Goal: Task Accomplishment & Management: Complete application form

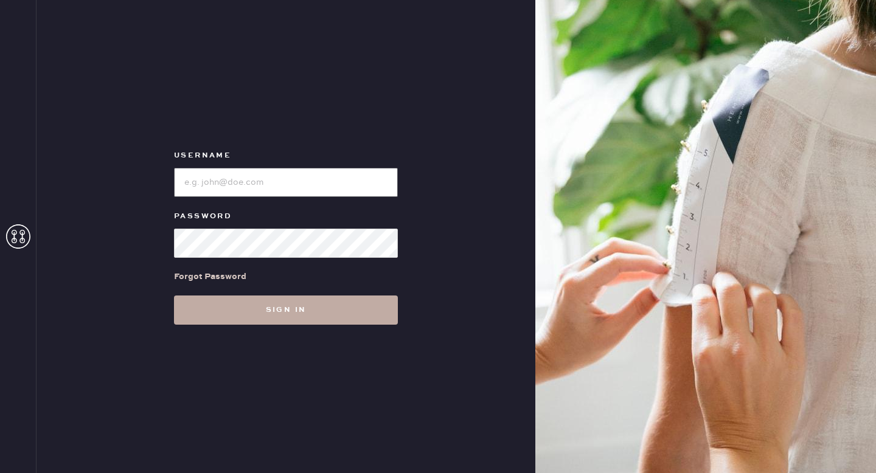
type input "reformationhenderson"
click at [330, 312] on button "Sign in" at bounding box center [286, 310] width 224 height 29
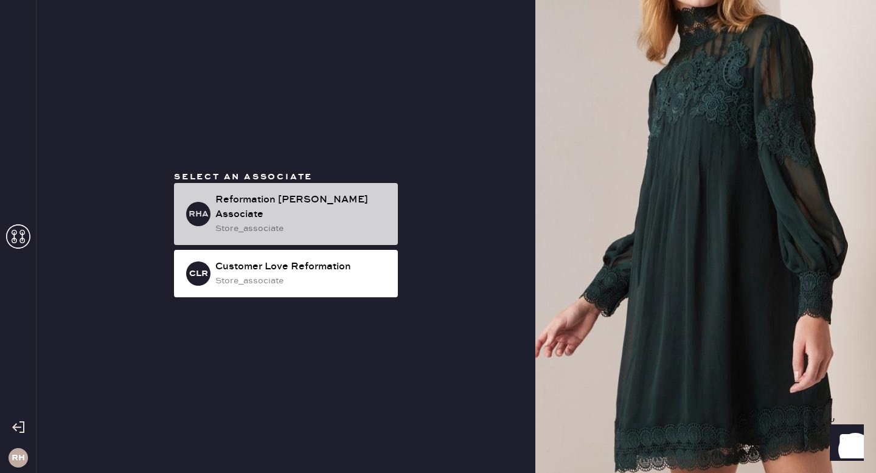
click at [355, 213] on div "Reformation [PERSON_NAME] Associate" at bounding box center [301, 207] width 173 height 29
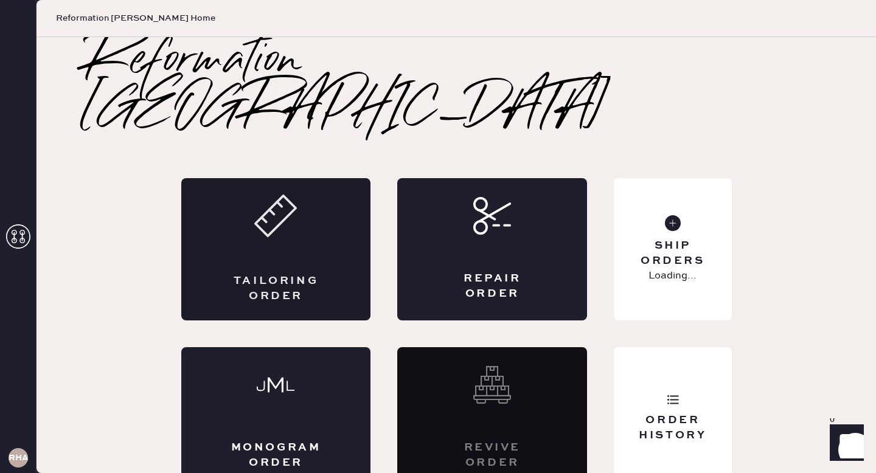
click at [326, 237] on div "Tailoring Order" at bounding box center [276, 249] width 190 height 142
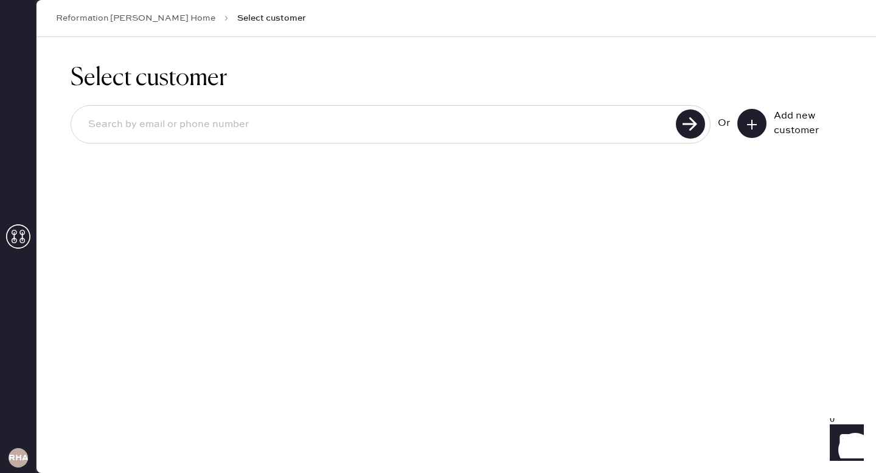
click at [528, 129] on input at bounding box center [375, 125] width 594 height 28
type input "[EMAIL_ADDRESS][DOMAIN_NAME]"
click at [703, 131] on icon at bounding box center [690, 123] width 29 height 29
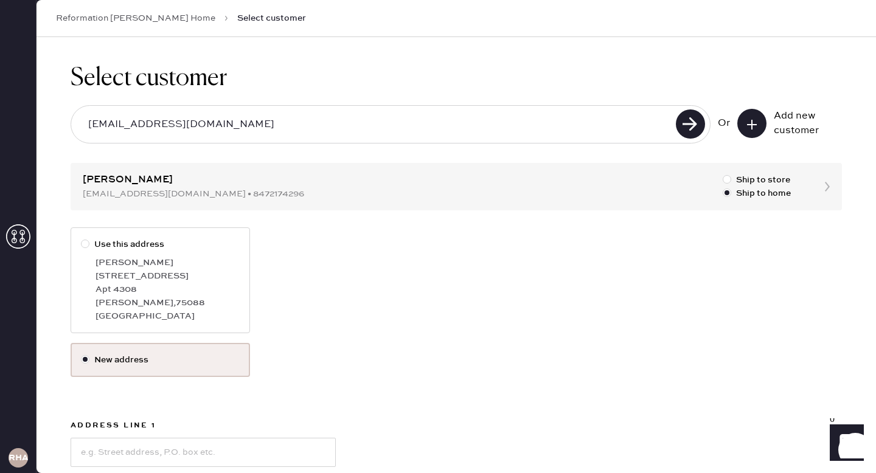
click at [148, 302] on div "[PERSON_NAME] , 75088" at bounding box center [167, 302] width 144 height 13
click at [81, 238] on input "Use this address" at bounding box center [81, 238] width 1 height 1
radio input "true"
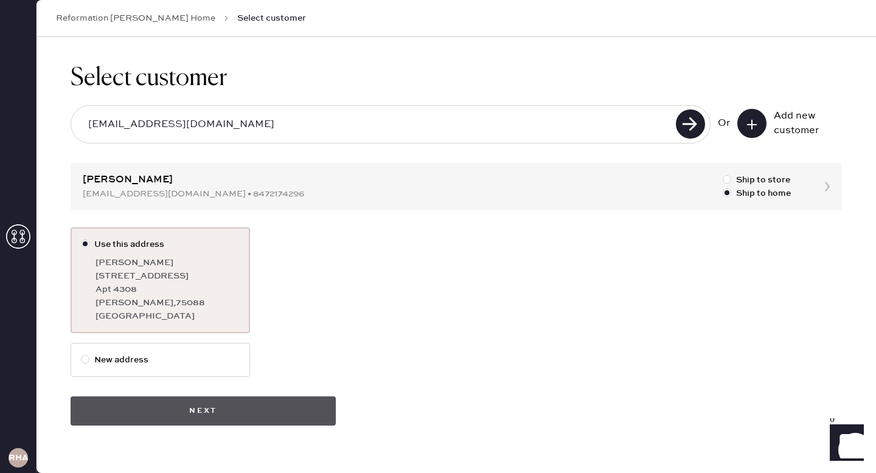
click at [192, 408] on button "Next" at bounding box center [203, 410] width 265 height 29
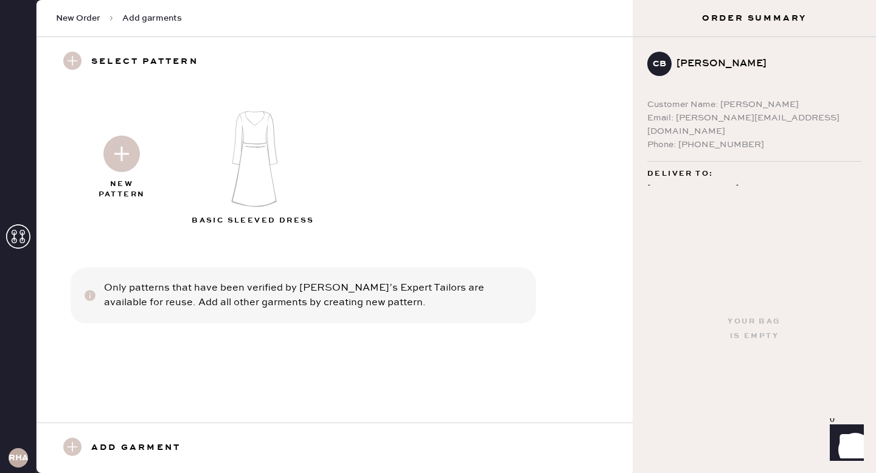
click at [72, 64] on use at bounding box center [72, 61] width 18 height 18
click at [114, 160] on img at bounding box center [121, 154] width 36 height 36
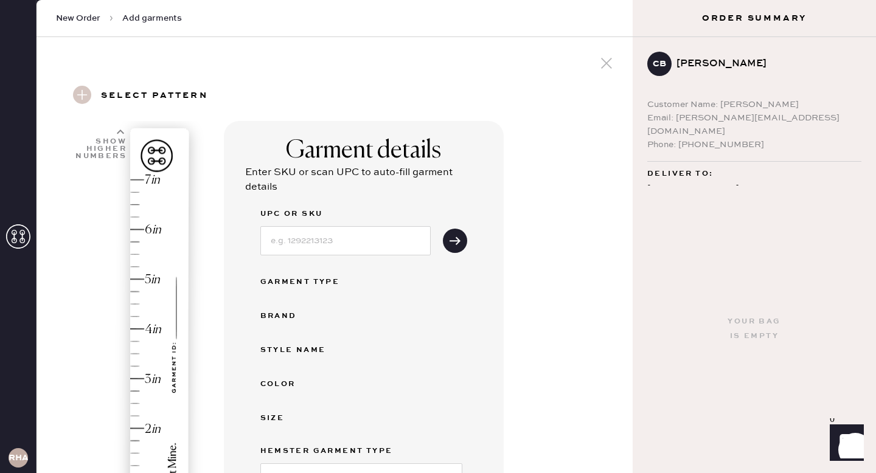
click at [80, 18] on span "New Order" at bounding box center [78, 18] width 44 height 12
click at [11, 240] on icon at bounding box center [18, 236] width 24 height 24
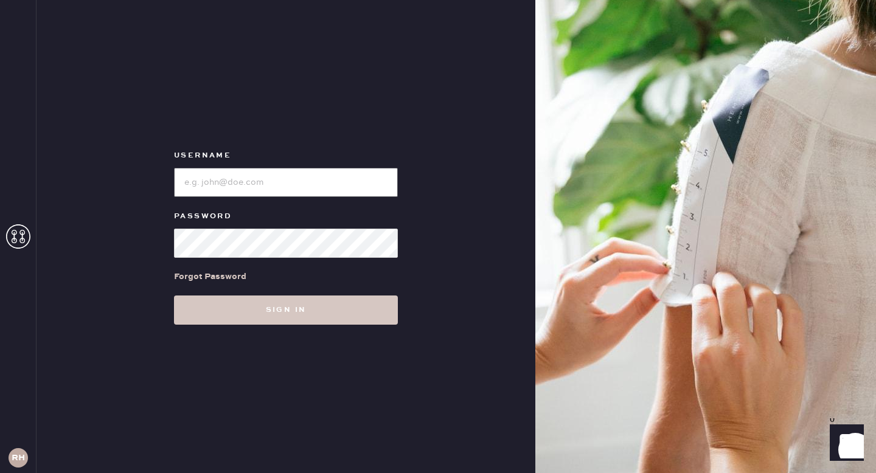
type input "reformationhenderson"
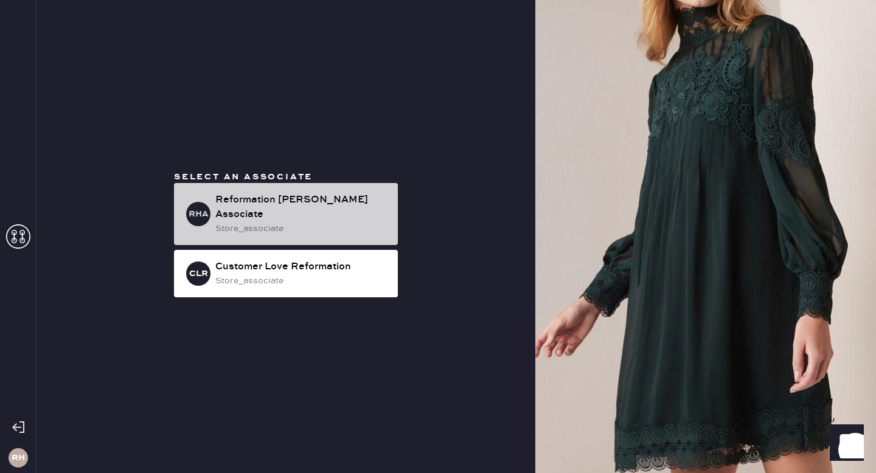
click at [275, 202] on div "Reformation [PERSON_NAME] Associate" at bounding box center [301, 207] width 173 height 29
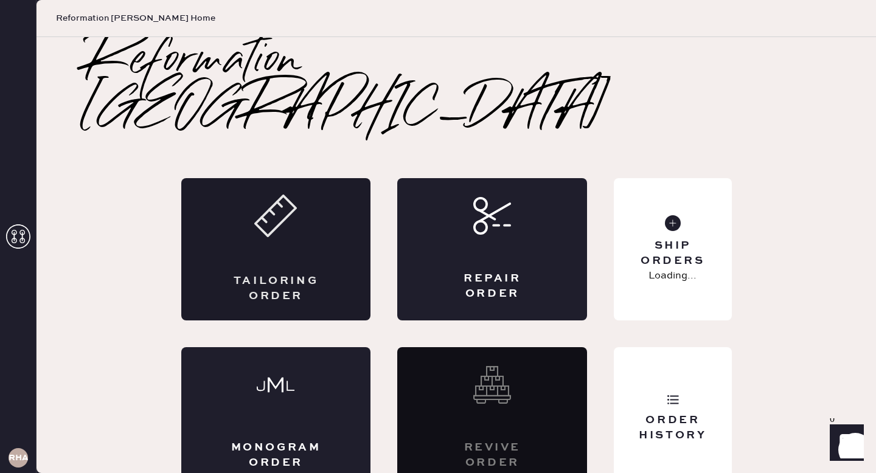
click at [290, 203] on icon at bounding box center [275, 216] width 43 height 43
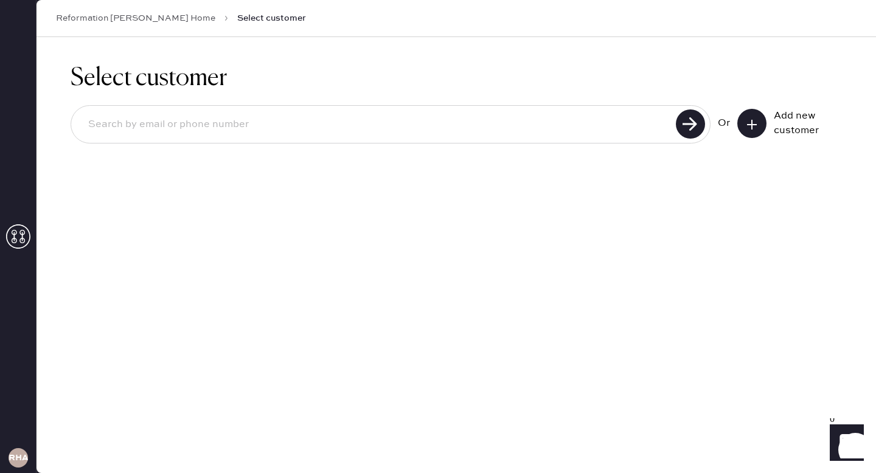
click at [393, 129] on input at bounding box center [375, 125] width 594 height 28
type input "[EMAIL_ADDRESS][DOMAIN_NAME]"
click at [694, 119] on use at bounding box center [690, 123] width 29 height 29
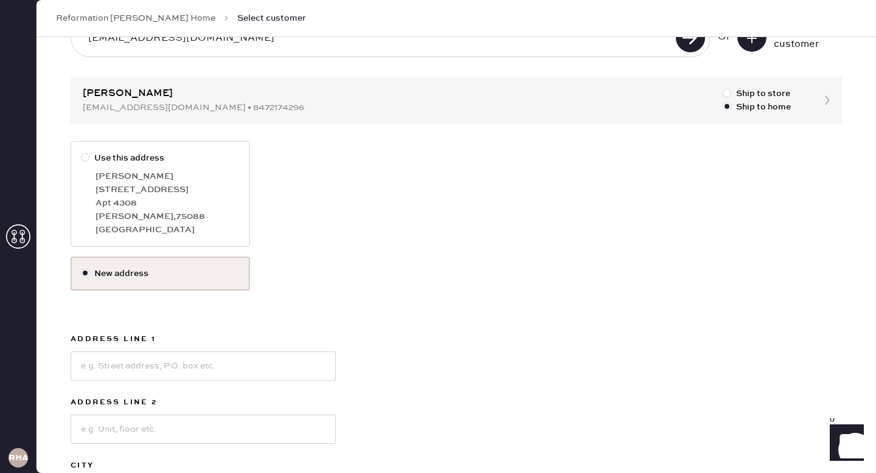
scroll to position [97, 0]
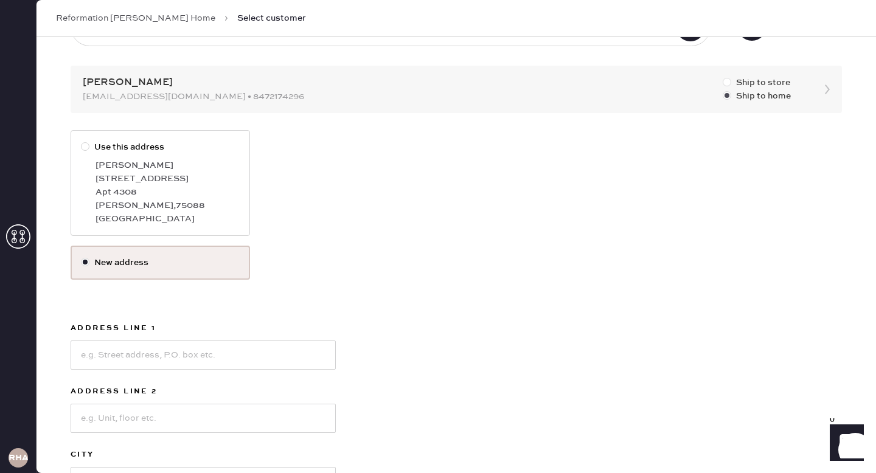
click at [730, 81] on div at bounding box center [726, 82] width 9 height 9
click at [723, 77] on input "Ship to store" at bounding box center [722, 76] width 1 height 1
radio input "true"
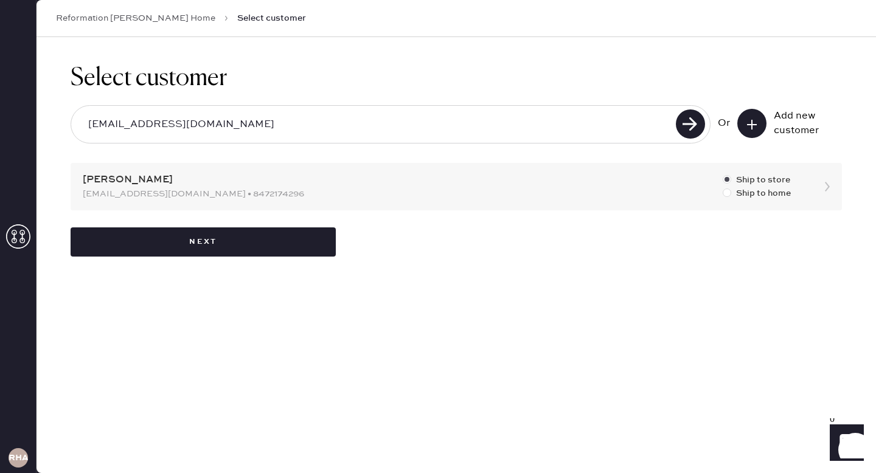
scroll to position [0, 0]
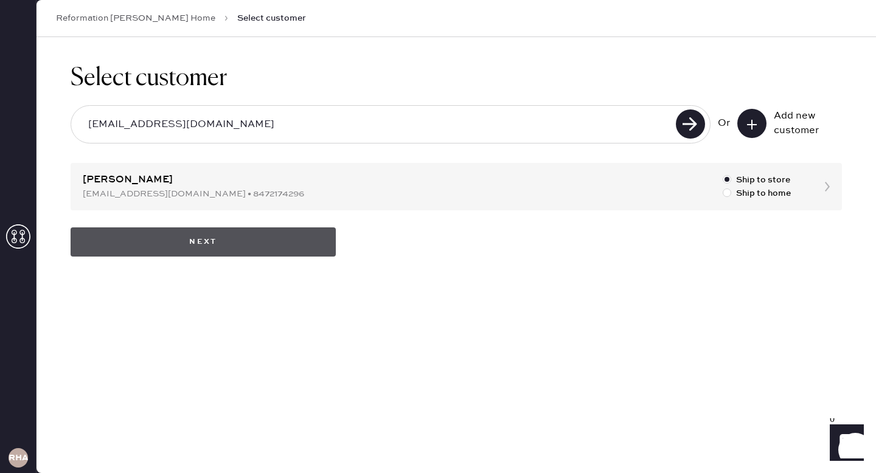
click at [212, 246] on button "Next" at bounding box center [203, 241] width 265 height 29
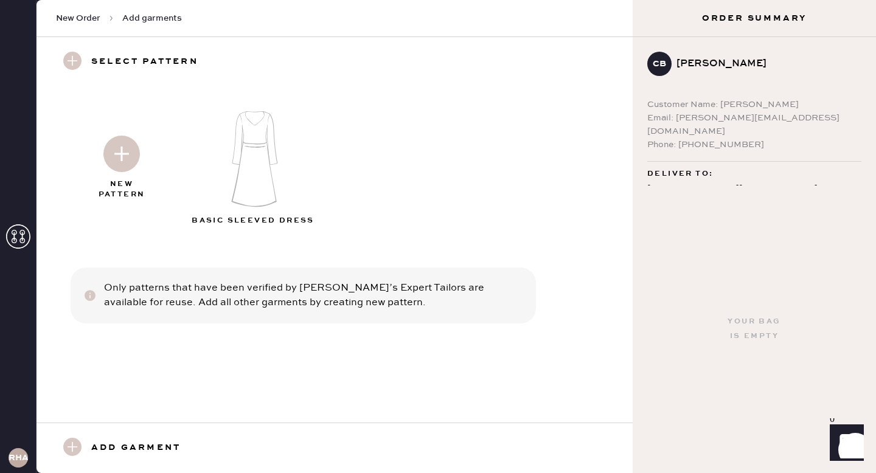
click at [110, 167] on img at bounding box center [121, 154] width 36 height 36
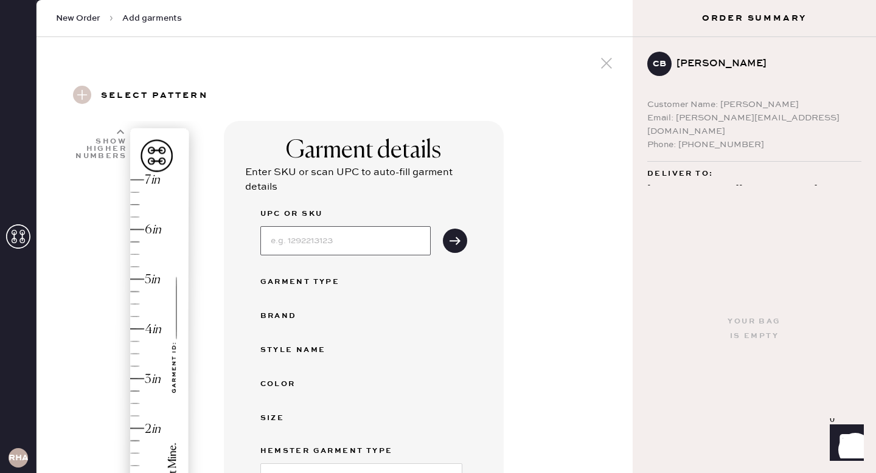
click at [315, 234] on input at bounding box center [345, 240] width 170 height 29
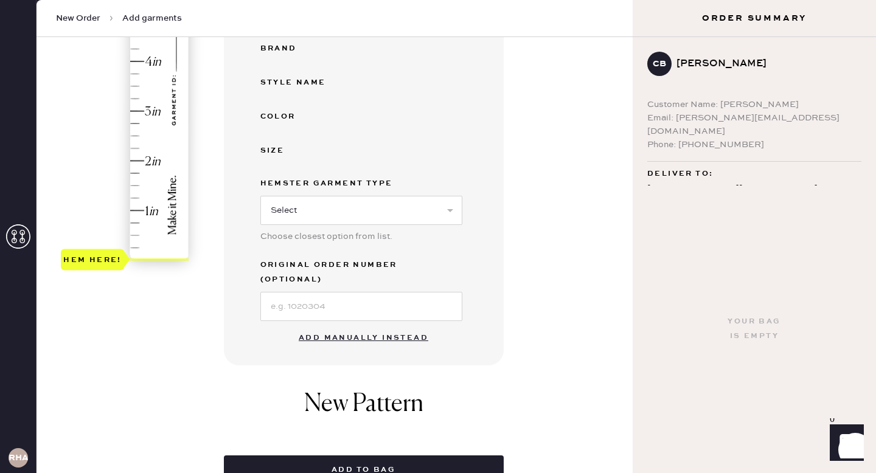
scroll to position [259, 0]
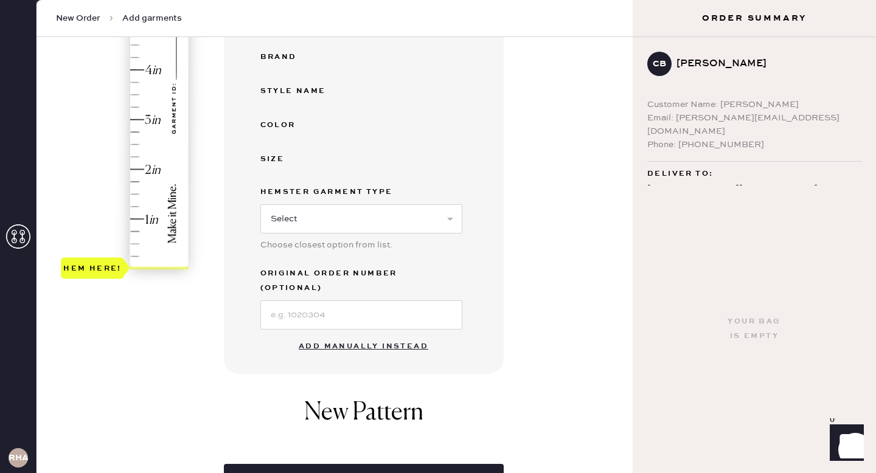
click at [130, 125] on div "Hem here!" at bounding box center [126, 94] width 130 height 359
click at [137, 95] on div "Hem here!" at bounding box center [126, 94] width 130 height 359
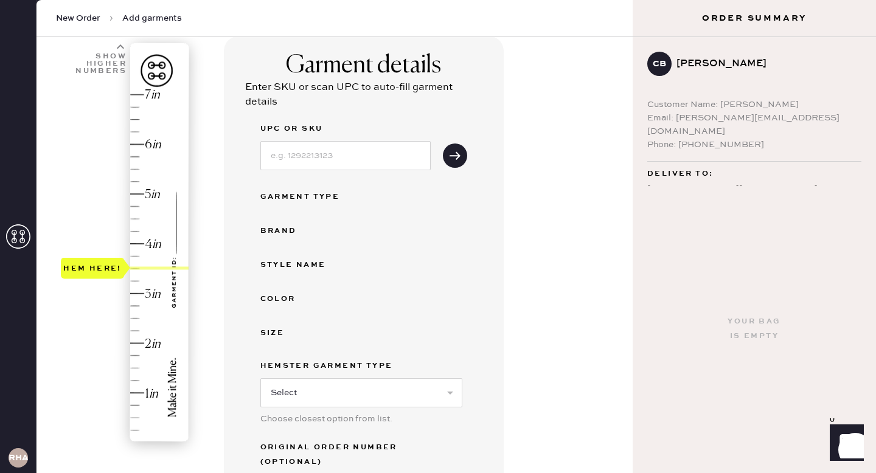
scroll to position [0, 0]
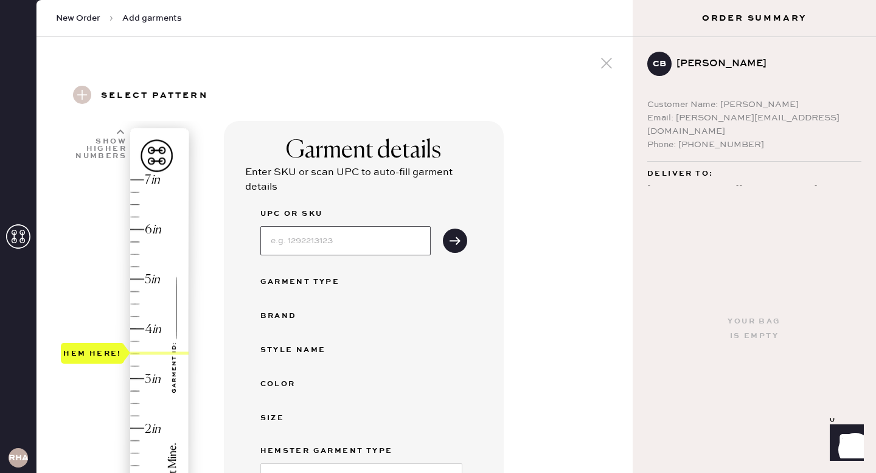
click at [311, 240] on input at bounding box center [345, 240] width 170 height 29
type input "1317531BLK000"
click at [450, 251] on button "submit" at bounding box center [455, 241] width 24 height 24
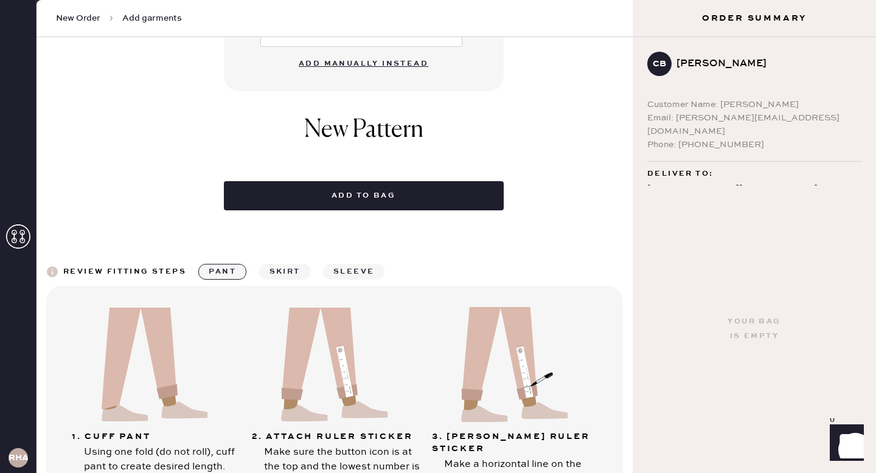
scroll to position [469, 0]
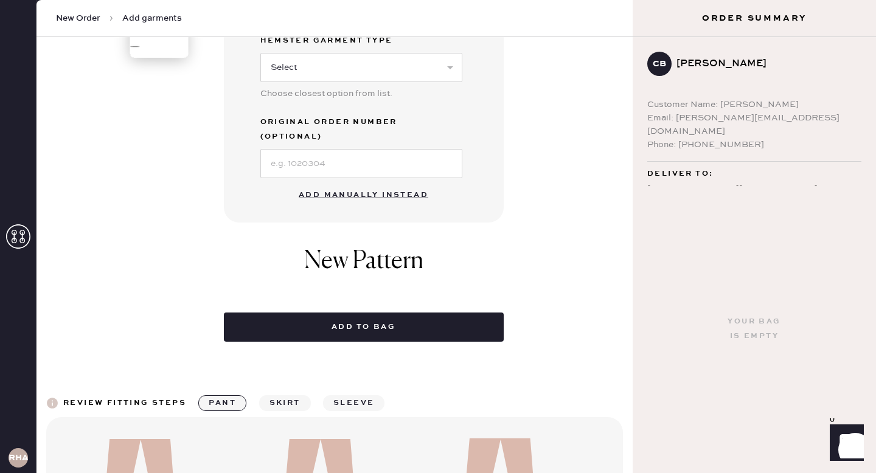
click at [375, 189] on button "Add manually instead" at bounding box center [363, 195] width 144 height 24
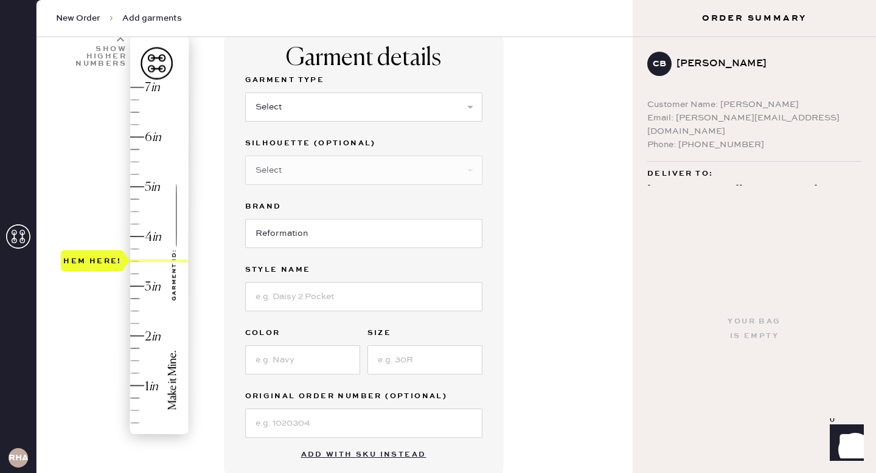
scroll to position [0, 0]
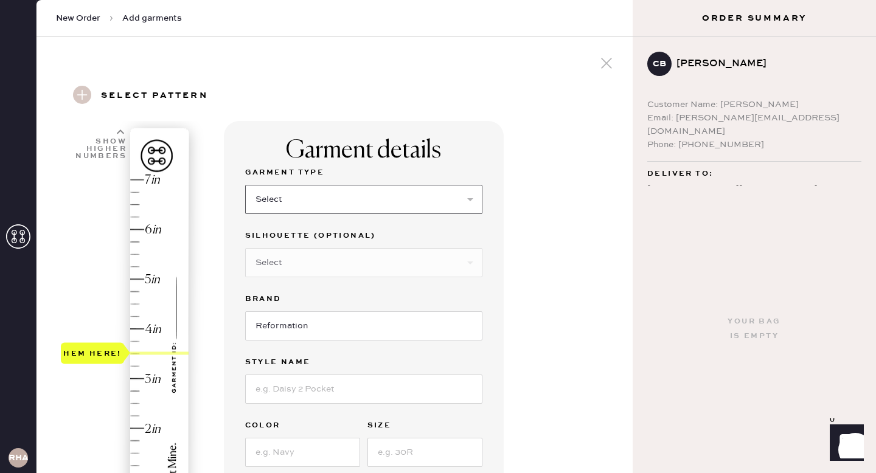
click at [362, 199] on select "Select Basic Skirt Jeans Leggings Pants Shorts Basic Sleeved Dress Basic Sleeve…" at bounding box center [363, 199] width 237 height 29
select select "13"
click at [245, 185] on select "Select Basic Skirt Jeans Leggings Pants Shorts Basic Sleeved Dress Basic Sleeve…" at bounding box center [363, 199] width 237 height 29
click at [314, 261] on select "Select Maxi Skirt Midi Skirt Mini Skirt Other" at bounding box center [363, 262] width 237 height 29
select select "21"
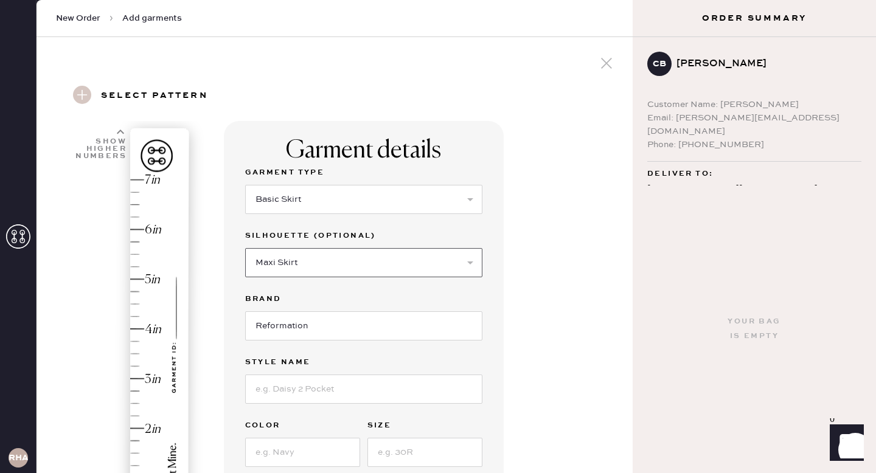
click at [245, 248] on select "Select Maxi Skirt Midi Skirt Mini Skirt Other" at bounding box center [363, 262] width 237 height 29
click at [299, 333] on input "Reformation" at bounding box center [363, 325] width 237 height 29
click at [297, 379] on input at bounding box center [363, 389] width 237 height 29
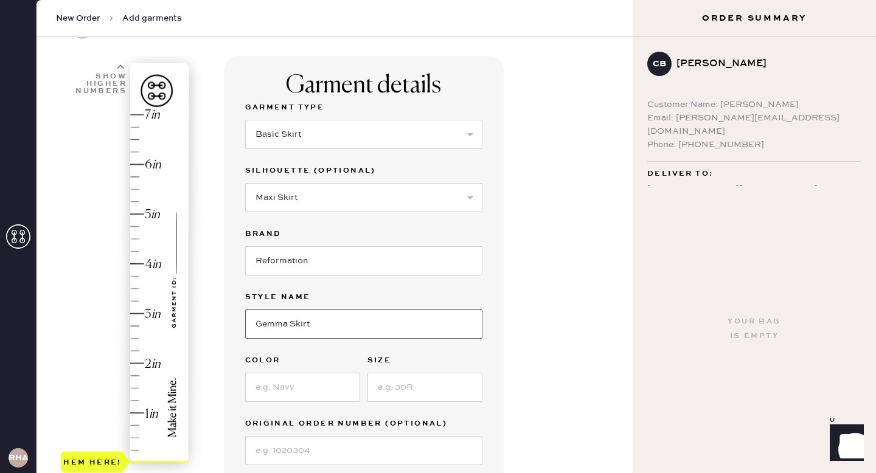
scroll to position [70, 0]
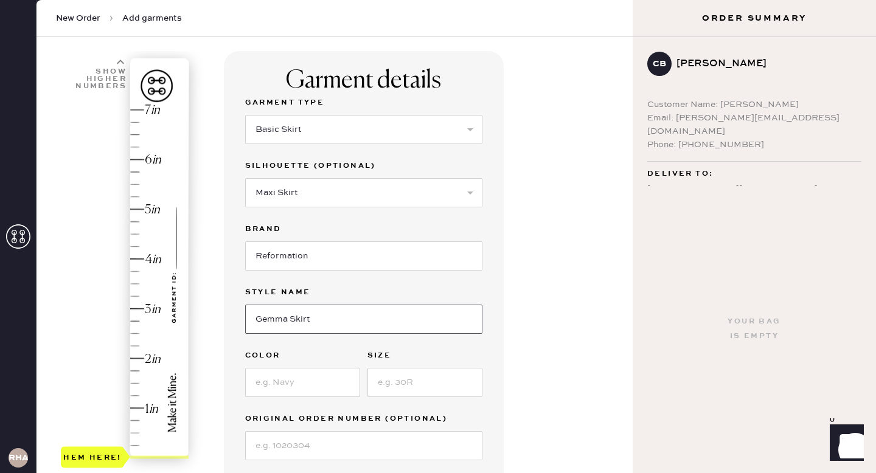
type input "Gemma Skirt"
click at [269, 395] on input at bounding box center [302, 382] width 115 height 29
type input "Black"
click at [400, 379] on input at bounding box center [424, 382] width 115 height 29
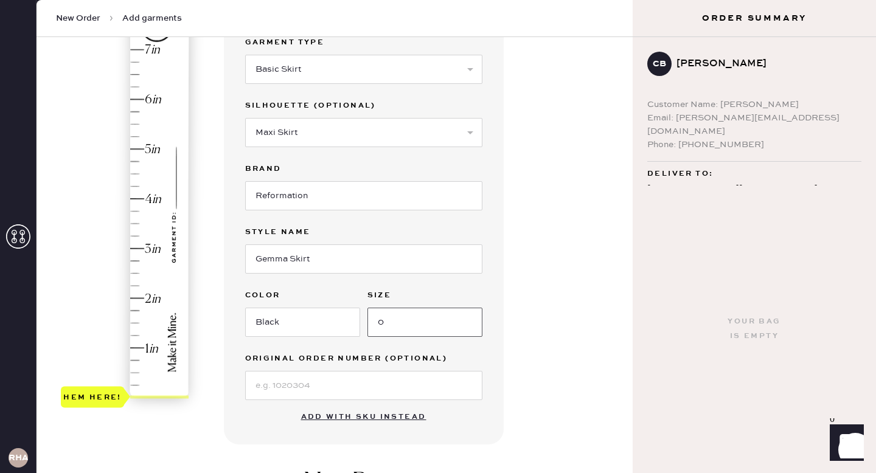
scroll to position [137, 0]
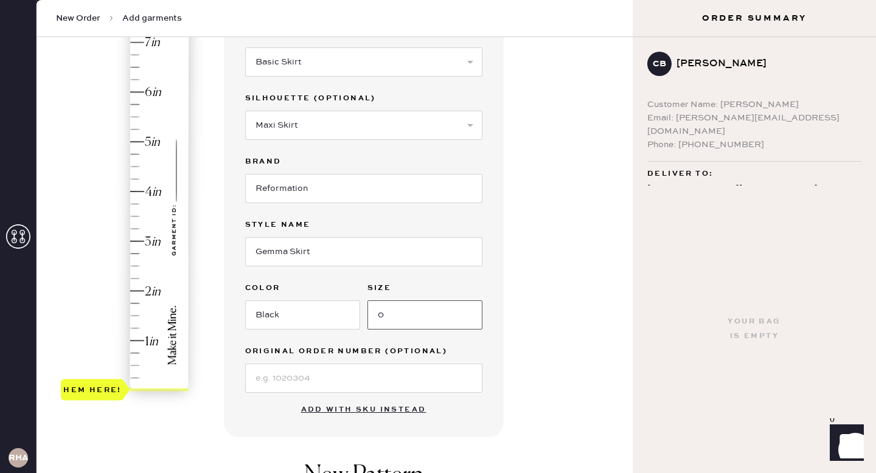
type input "0"
type input "3.5"
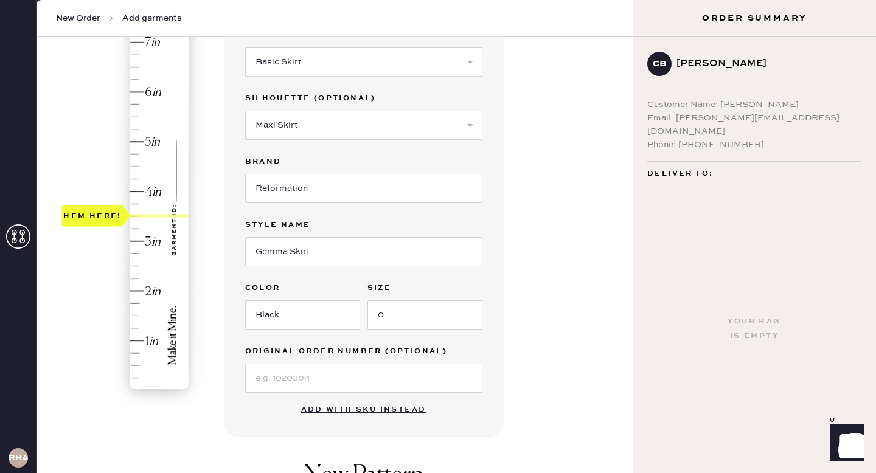
click at [134, 219] on div "Hem here!" at bounding box center [126, 216] width 130 height 359
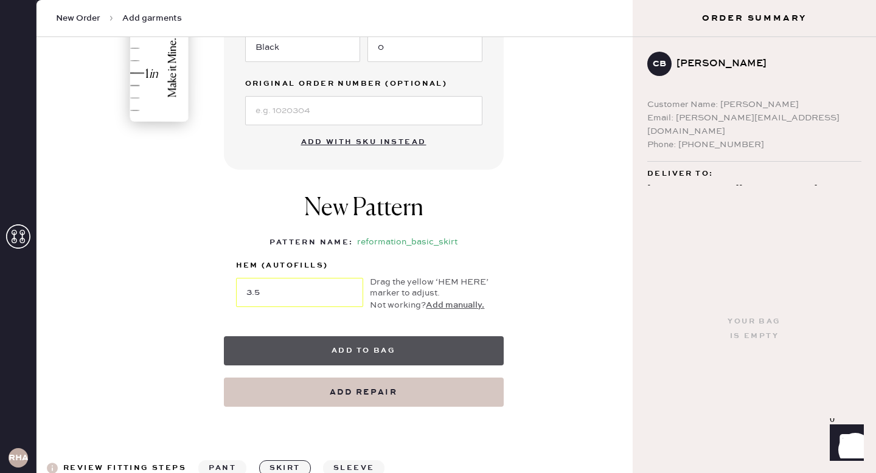
click at [324, 350] on button "Add to bag" at bounding box center [364, 350] width 280 height 29
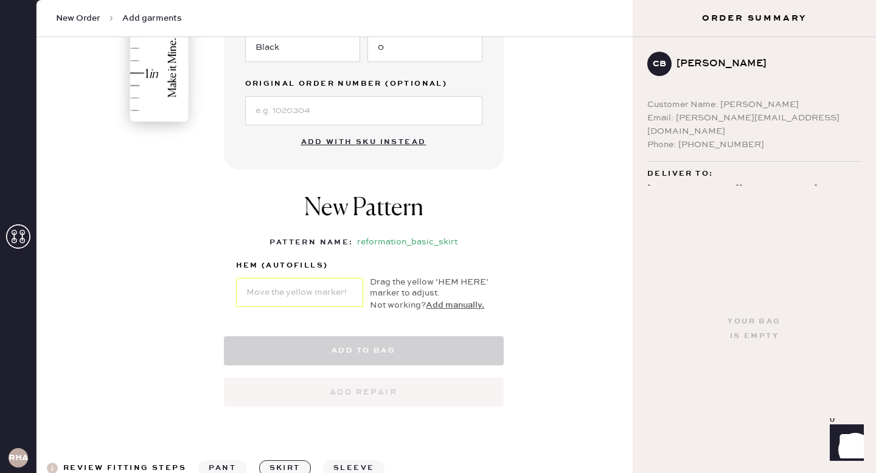
select select "13"
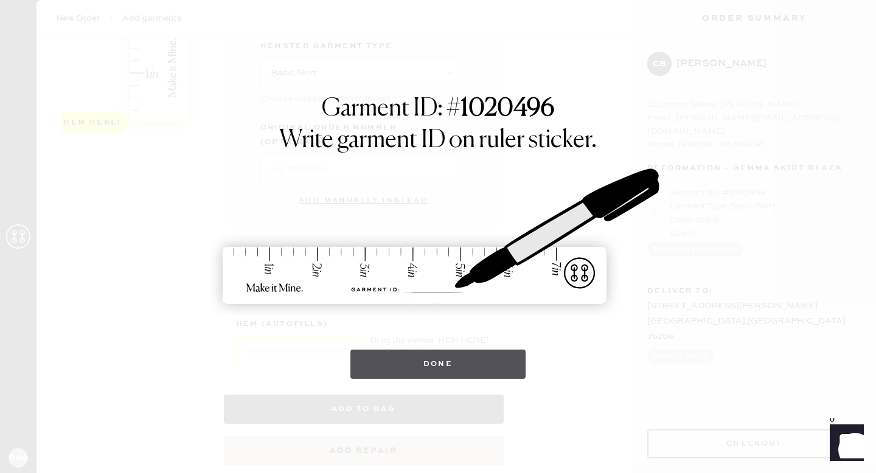
click at [463, 370] on button "Done" at bounding box center [438, 364] width 176 height 29
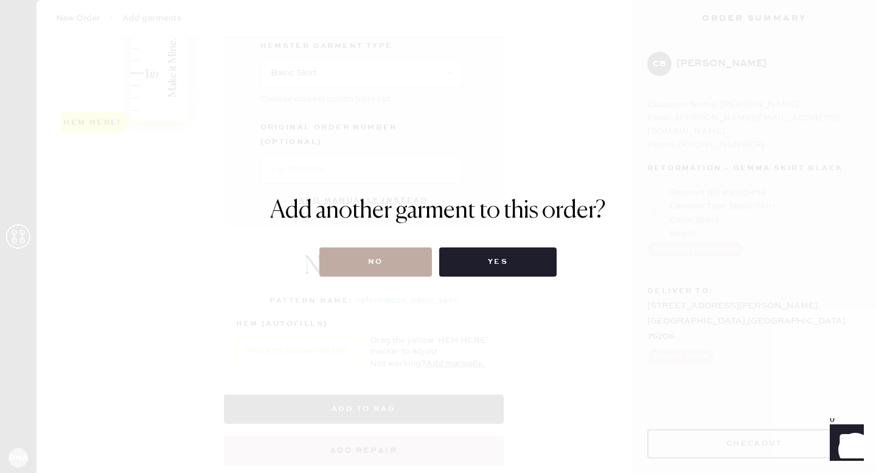
click at [373, 258] on button "No" at bounding box center [375, 262] width 113 height 29
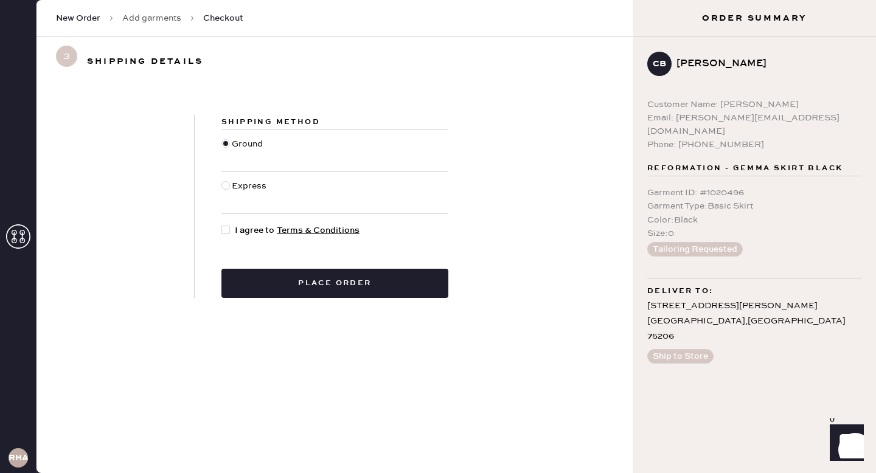
click at [246, 233] on span "I agree to Terms & Conditions" at bounding box center [297, 230] width 125 height 13
click at [222, 224] on input "I agree to Terms & Conditions" at bounding box center [221, 224] width 1 height 1
checkbox input "true"
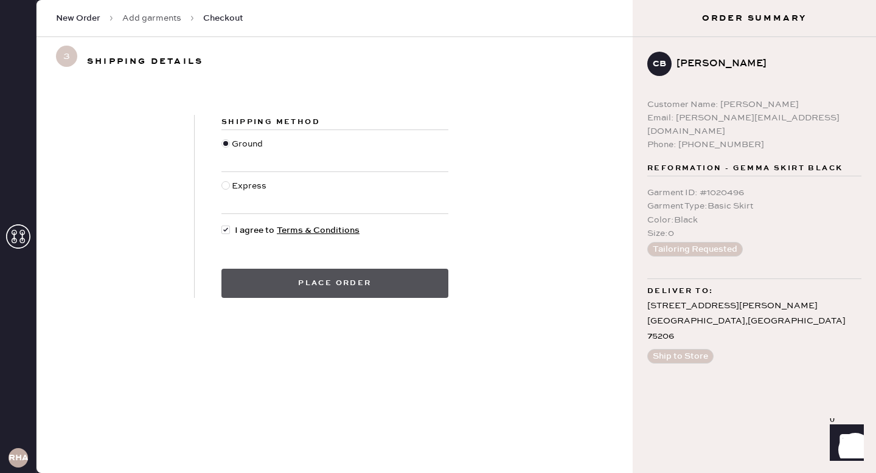
click at [258, 285] on button "Place order" at bounding box center [334, 283] width 227 height 29
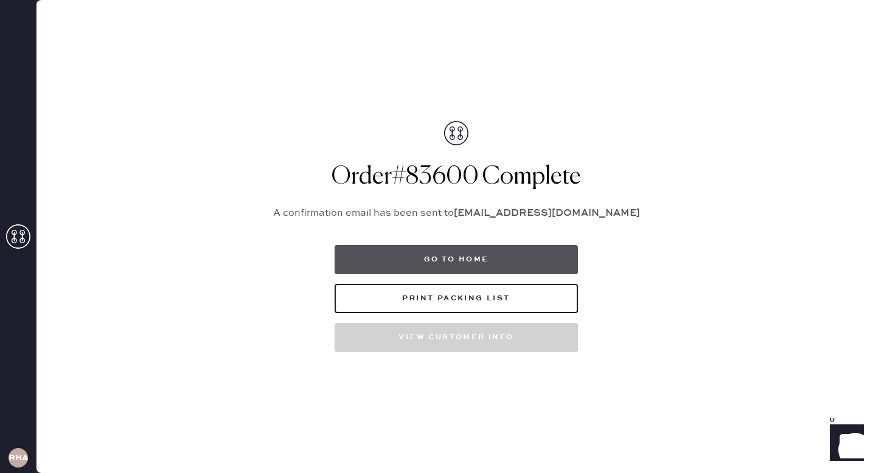
click at [564, 261] on button "Go to home" at bounding box center [455, 259] width 243 height 29
